Goal: Task Accomplishment & Management: Use online tool/utility

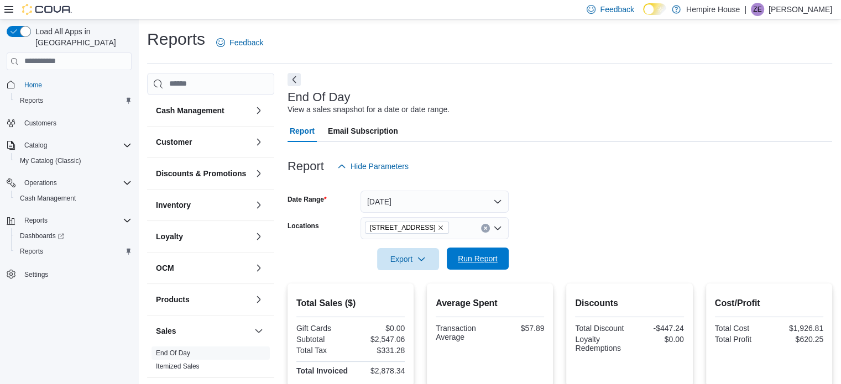
click at [478, 262] on span "Run Report" at bounding box center [478, 258] width 40 height 11
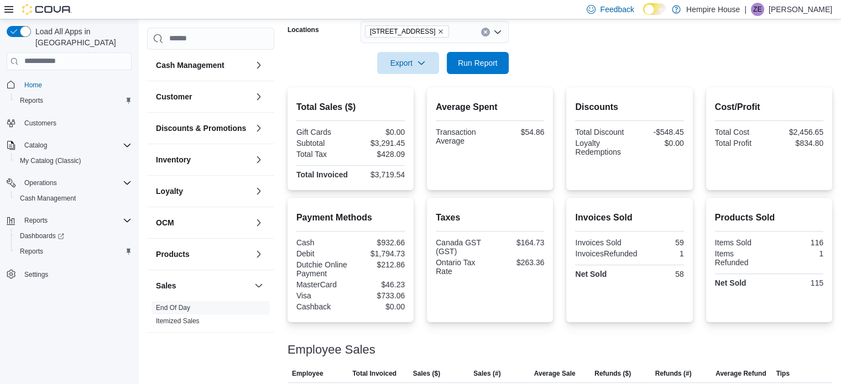
scroll to position [138, 0]
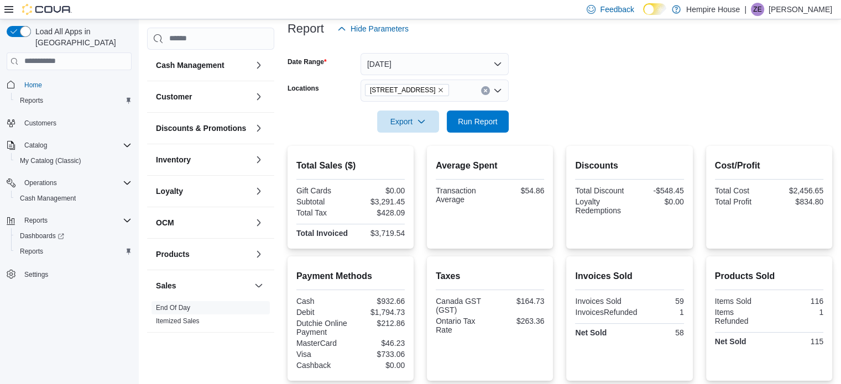
click at [438, 90] on icon "Remove 59 First Street from selection in this group" at bounding box center [441, 90] width 7 height 7
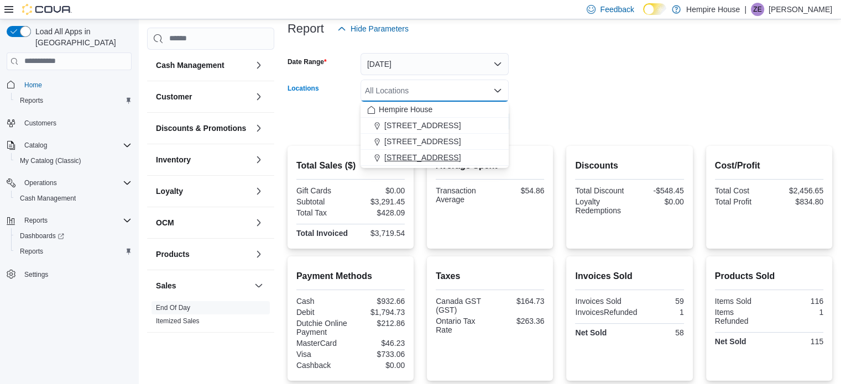
click at [421, 159] on span "[STREET_ADDRESS]" at bounding box center [422, 157] width 76 height 11
click at [580, 113] on form "Date Range [DATE] Locations [STREET_ADDRESS] Combo box. Selected. [STREET_ADDRE…" at bounding box center [560, 86] width 545 height 93
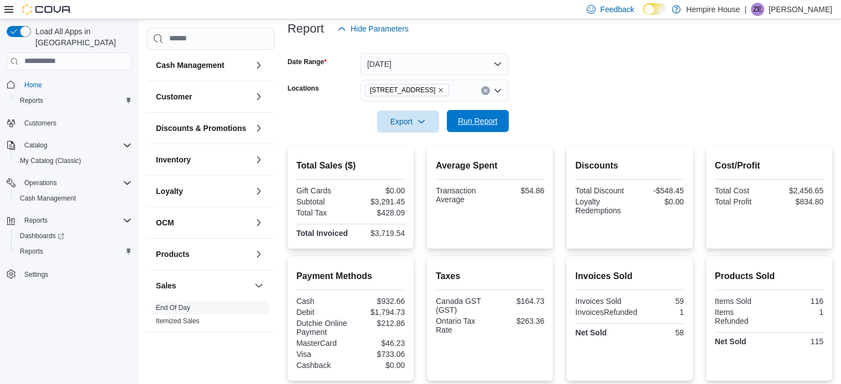
click at [497, 122] on span "Run Report" at bounding box center [478, 121] width 40 height 11
click at [438, 89] on icon "Remove 59 First Street from selection in this group" at bounding box center [441, 90] width 7 height 7
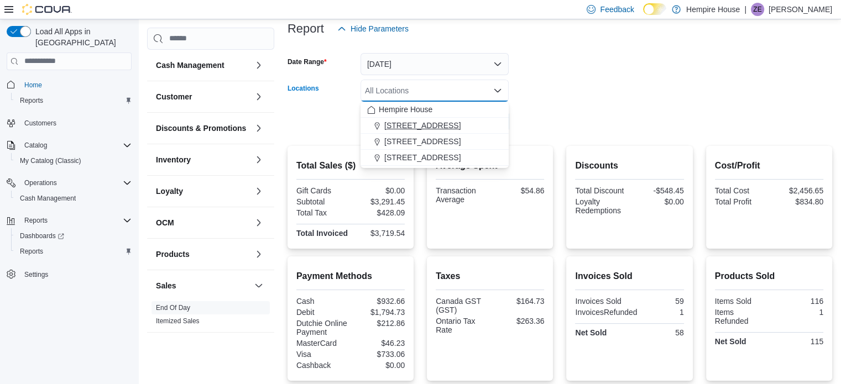
click at [424, 124] on span "[STREET_ADDRESS]" at bounding box center [422, 125] width 76 height 11
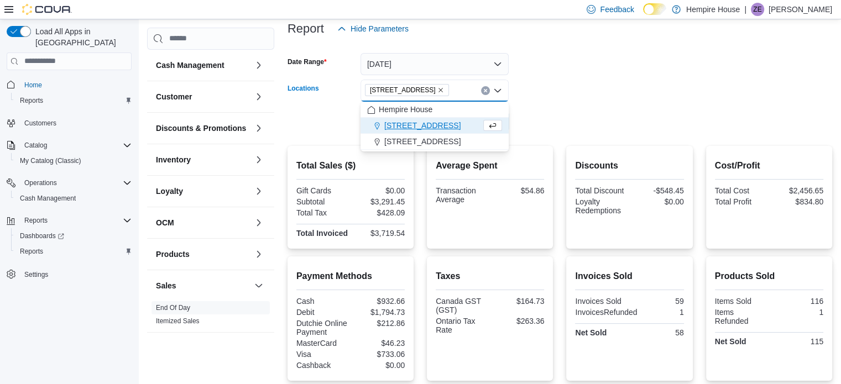
click at [558, 114] on form "Date Range [DATE] Locations [STREET_ADDRESS] Combo box. Selected. [STREET_ADDRE…" at bounding box center [560, 86] width 545 height 93
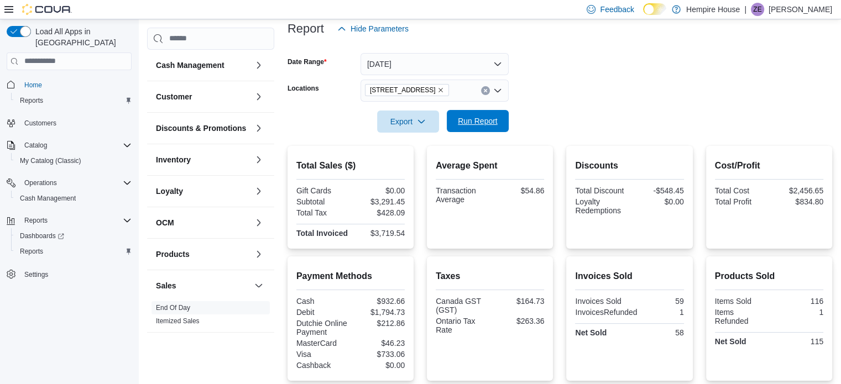
click at [471, 119] on span "Run Report" at bounding box center [478, 121] width 40 height 11
click at [438, 91] on icon "Remove 18 Mill Street West from selection in this group" at bounding box center [441, 90] width 7 height 7
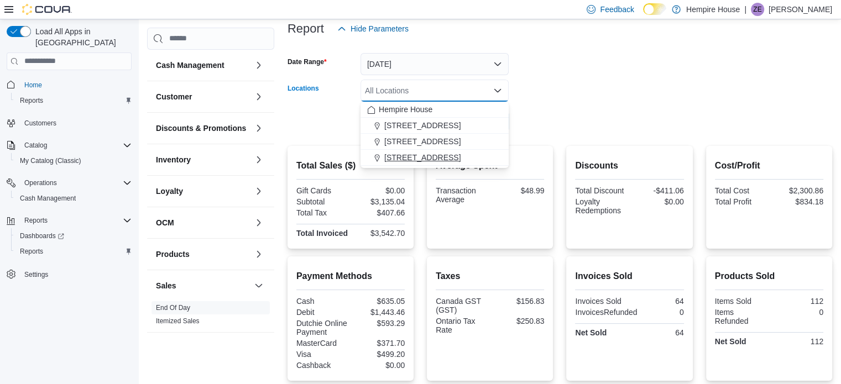
click at [406, 157] on span "[STREET_ADDRESS]" at bounding box center [422, 157] width 76 height 11
click at [603, 110] on form "Date Range [DATE] Locations [STREET_ADDRESS] Combo box. Selected. [STREET_ADDRE…" at bounding box center [560, 86] width 545 height 93
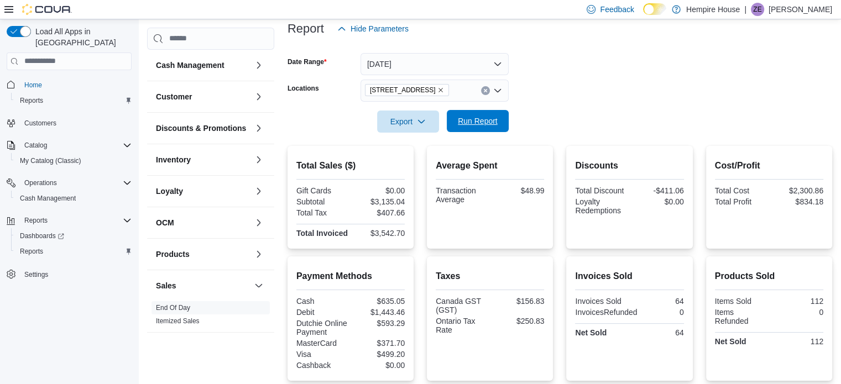
click at [501, 114] on span "Run Report" at bounding box center [478, 121] width 49 height 22
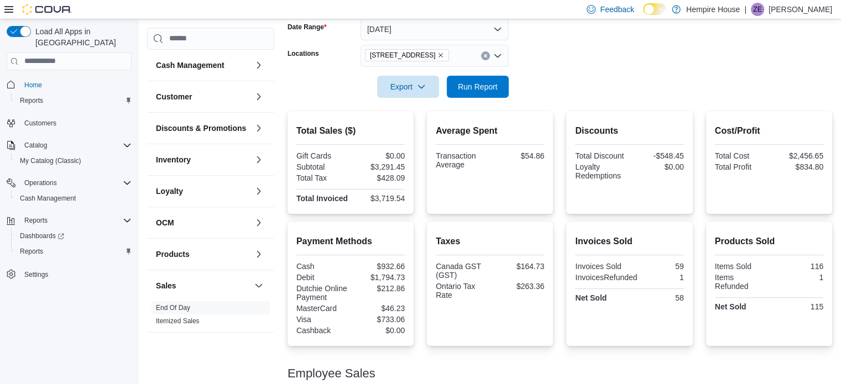
scroll to position [138, 0]
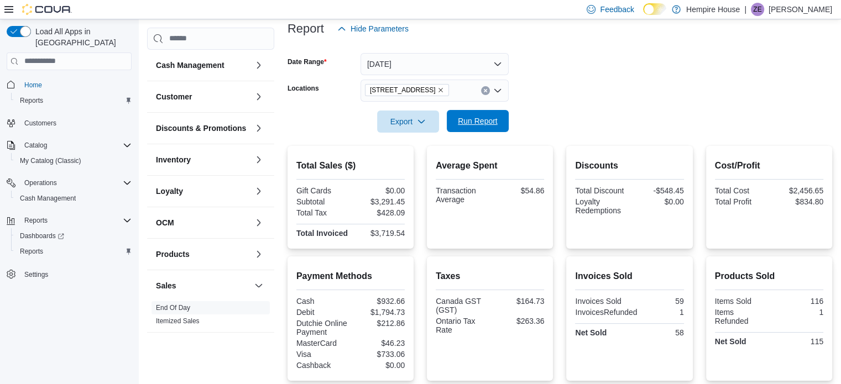
click at [492, 114] on span "Run Report" at bounding box center [478, 121] width 49 height 22
click at [424, 123] on icon "button" at bounding box center [421, 121] width 9 height 9
click at [418, 165] on span "Export to Pdf" at bounding box center [410, 166] width 50 height 9
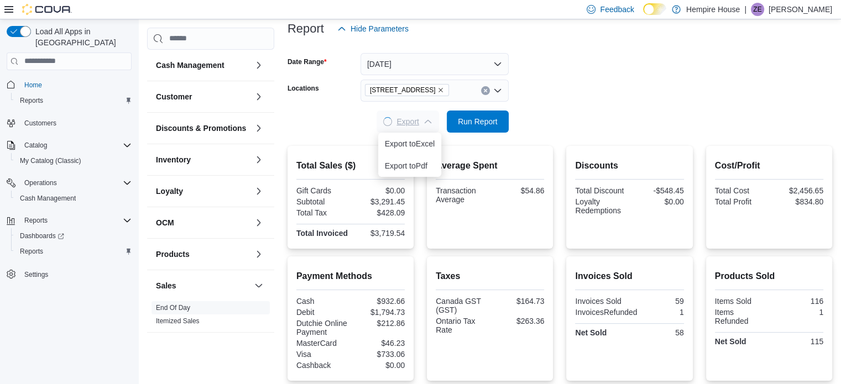
scroll to position [0, 0]
